Goal: Task Accomplishment & Management: Use online tool/utility

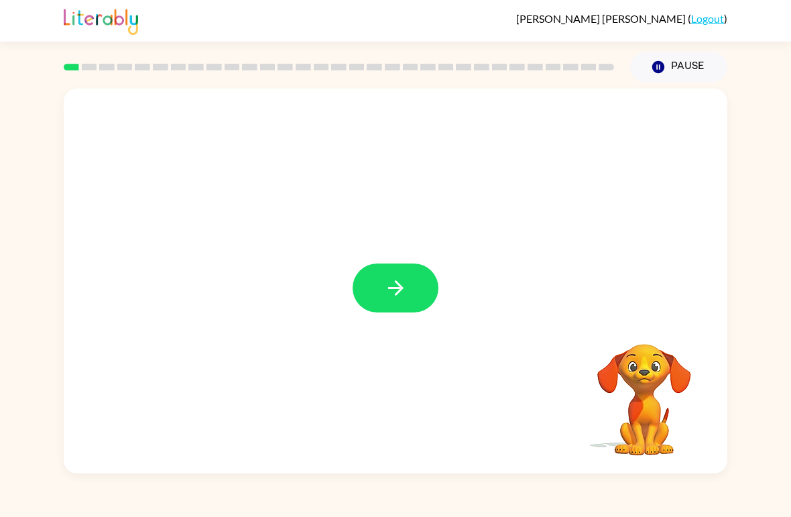
click at [405, 290] on icon "button" at bounding box center [395, 287] width 23 height 23
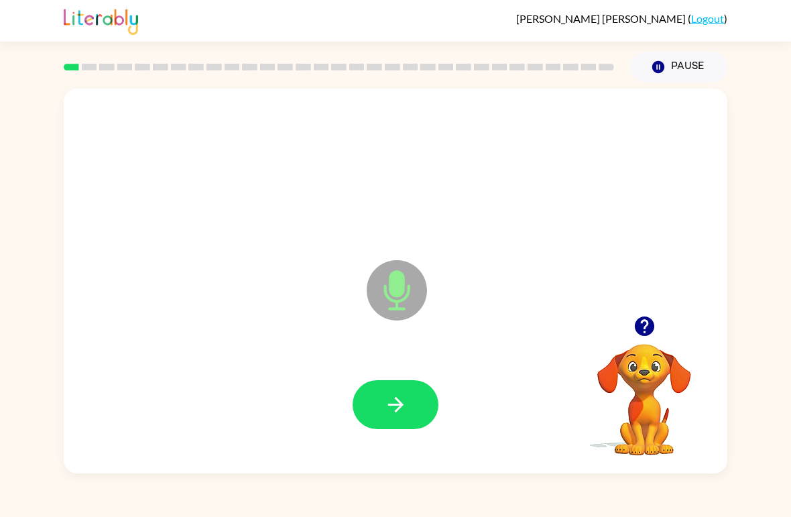
click at [399, 412] on icon "button" at bounding box center [395, 404] width 23 height 23
click at [399, 402] on icon "button" at bounding box center [394, 404] width 15 height 15
click at [402, 409] on icon "button" at bounding box center [395, 404] width 23 height 23
click at [391, 405] on icon "button" at bounding box center [394, 404] width 15 height 15
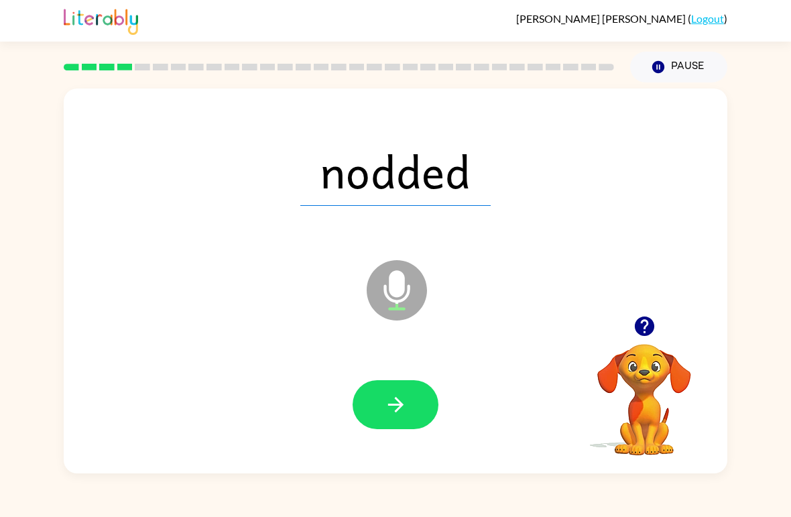
click at [391, 415] on icon "button" at bounding box center [395, 404] width 23 height 23
click at [389, 408] on icon "button" at bounding box center [395, 404] width 23 height 23
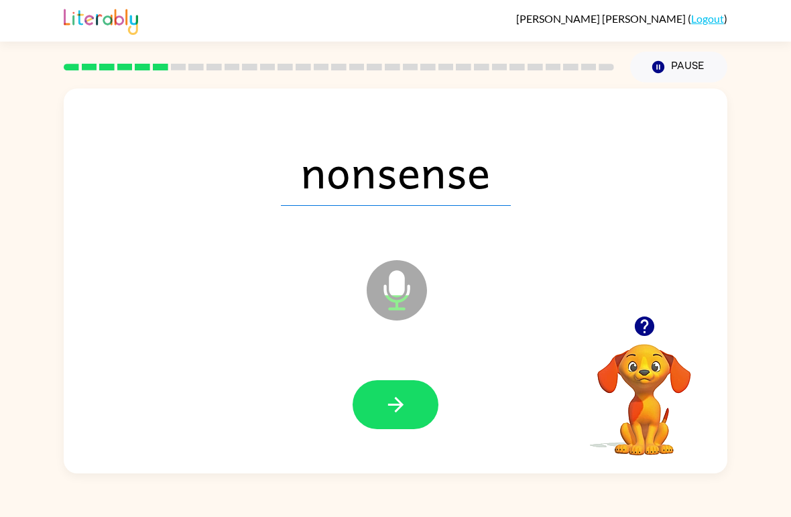
click at [395, 406] on icon "button" at bounding box center [394, 404] width 15 height 15
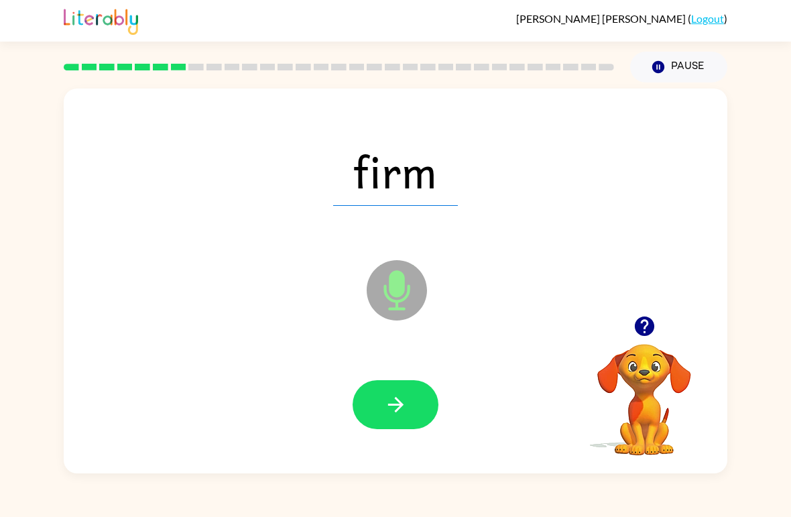
click at [397, 403] on icon "button" at bounding box center [395, 404] width 23 height 23
click at [392, 407] on icon "button" at bounding box center [395, 404] width 23 height 23
click at [380, 405] on button "button" at bounding box center [395, 404] width 86 height 49
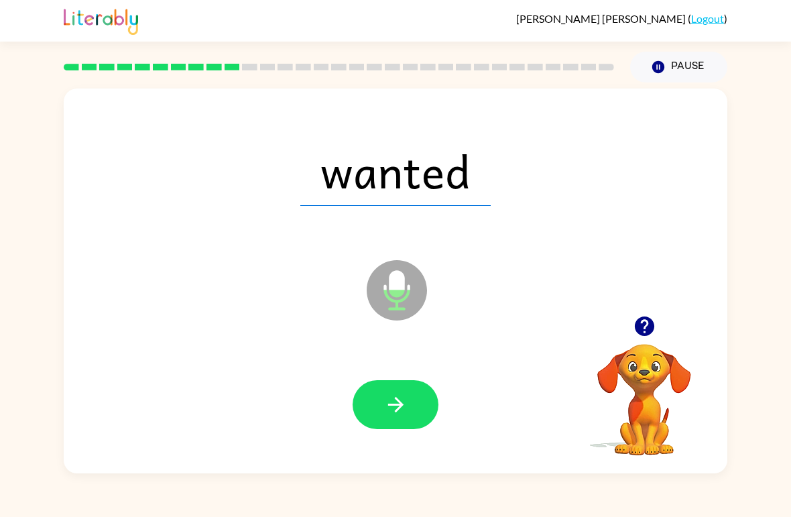
click at [391, 405] on icon "button" at bounding box center [394, 404] width 15 height 15
click at [392, 397] on icon "button" at bounding box center [395, 404] width 23 height 23
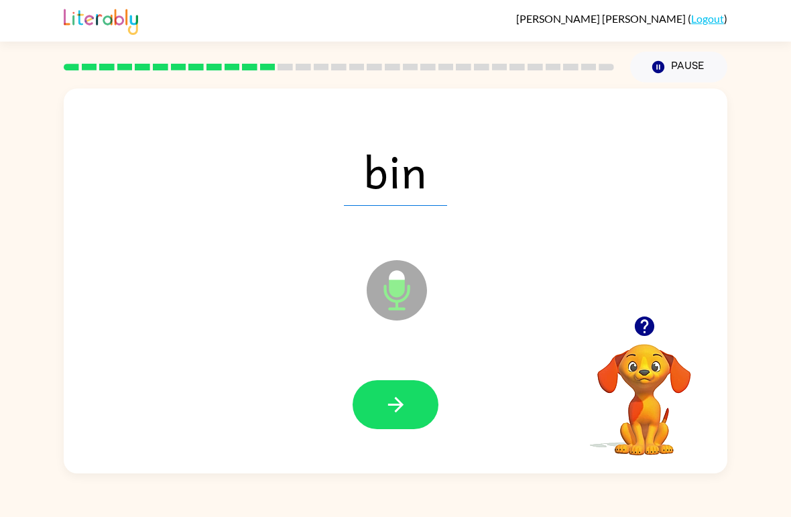
click at [382, 405] on button "button" at bounding box center [395, 404] width 86 height 49
click at [400, 406] on icon "button" at bounding box center [394, 404] width 15 height 15
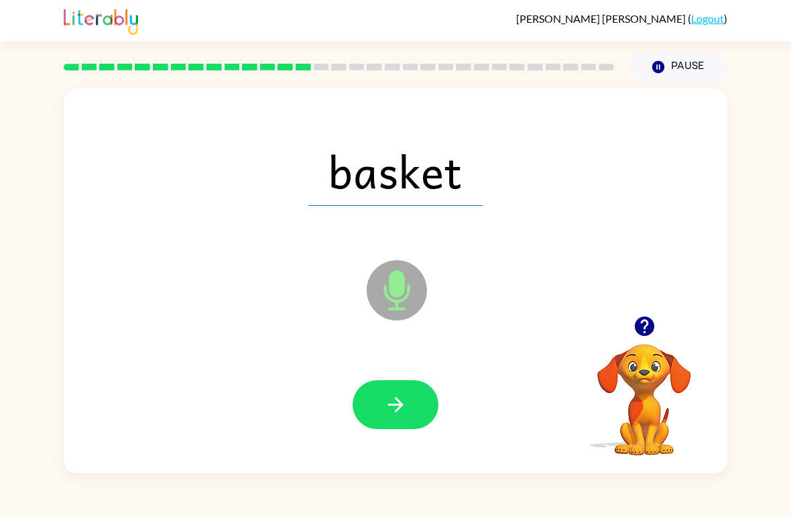
click at [395, 404] on icon "button" at bounding box center [395, 404] width 23 height 23
click at [402, 413] on icon "button" at bounding box center [395, 404] width 23 height 23
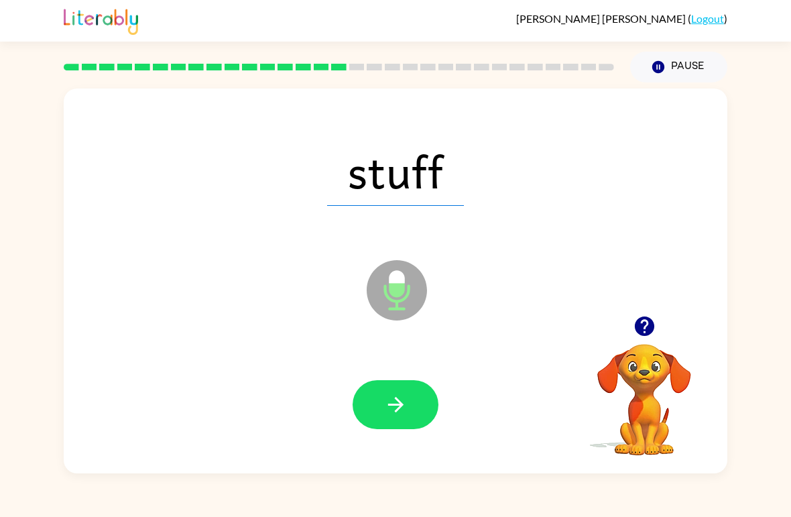
click at [395, 401] on icon "button" at bounding box center [395, 404] width 23 height 23
click at [401, 403] on icon "button" at bounding box center [394, 404] width 15 height 15
click at [397, 414] on icon "button" at bounding box center [395, 404] width 23 height 23
click at [408, 405] on button "button" at bounding box center [395, 404] width 86 height 49
click at [396, 409] on icon "button" at bounding box center [395, 404] width 23 height 23
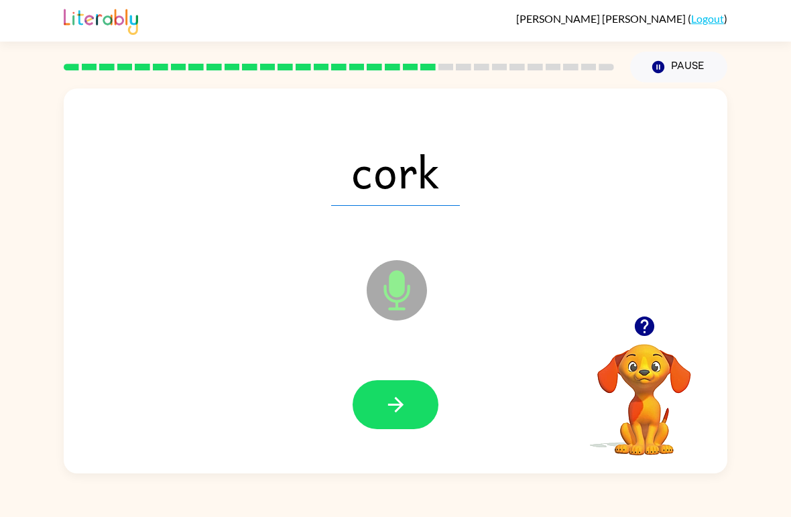
click at [393, 396] on icon "button" at bounding box center [395, 404] width 23 height 23
click at [397, 398] on icon "button" at bounding box center [395, 404] width 23 height 23
click at [395, 396] on icon "button" at bounding box center [395, 404] width 23 height 23
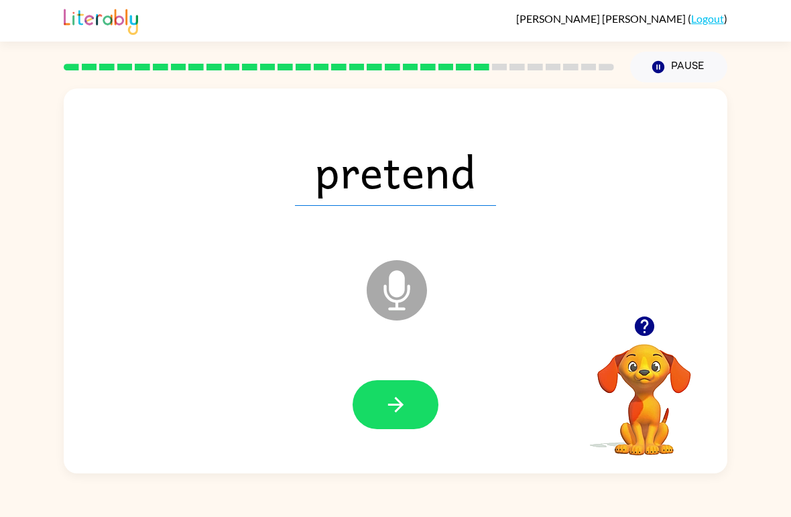
click at [396, 405] on icon "button" at bounding box center [394, 404] width 15 height 15
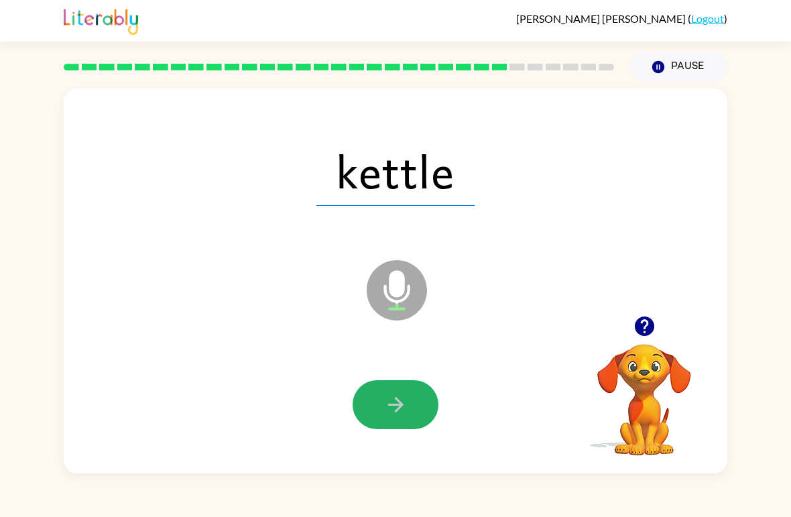
click at [399, 412] on icon "button" at bounding box center [395, 404] width 23 height 23
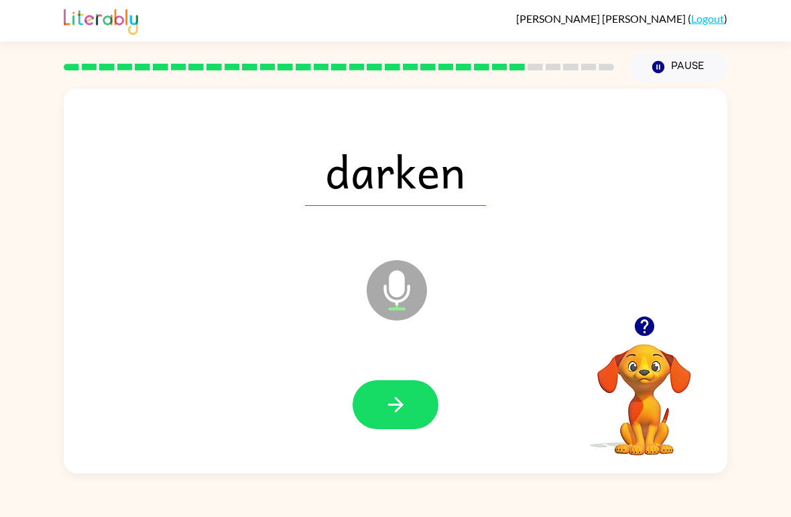
click at [401, 419] on button "button" at bounding box center [395, 404] width 86 height 49
click at [407, 404] on icon "button" at bounding box center [395, 404] width 23 height 23
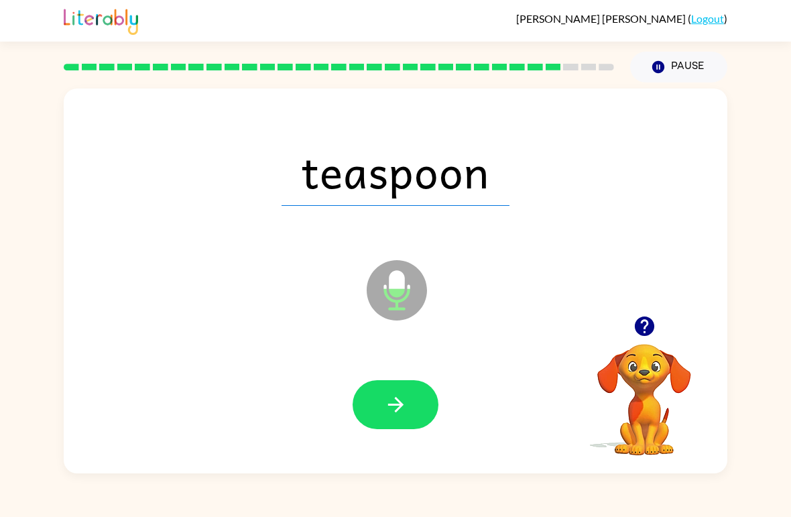
click at [387, 422] on button "button" at bounding box center [395, 404] width 86 height 49
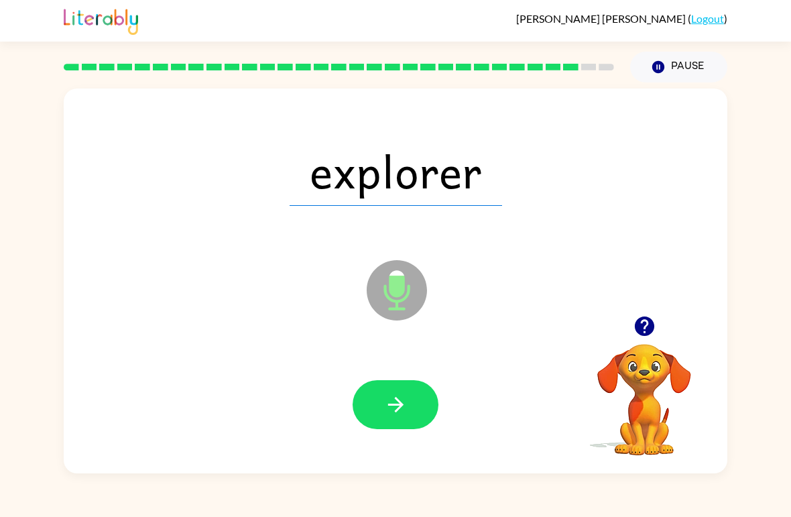
click at [391, 407] on icon "button" at bounding box center [395, 404] width 23 height 23
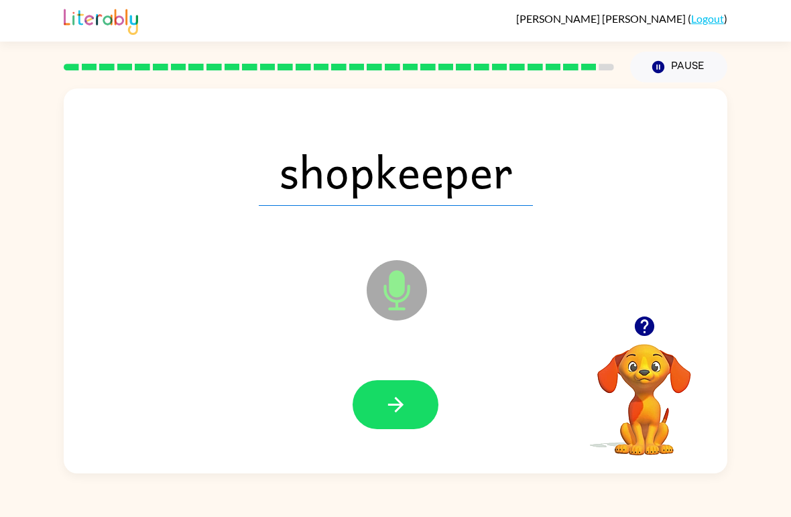
click at [405, 405] on icon "button" at bounding box center [395, 404] width 23 height 23
